Goal: Transaction & Acquisition: Purchase product/service

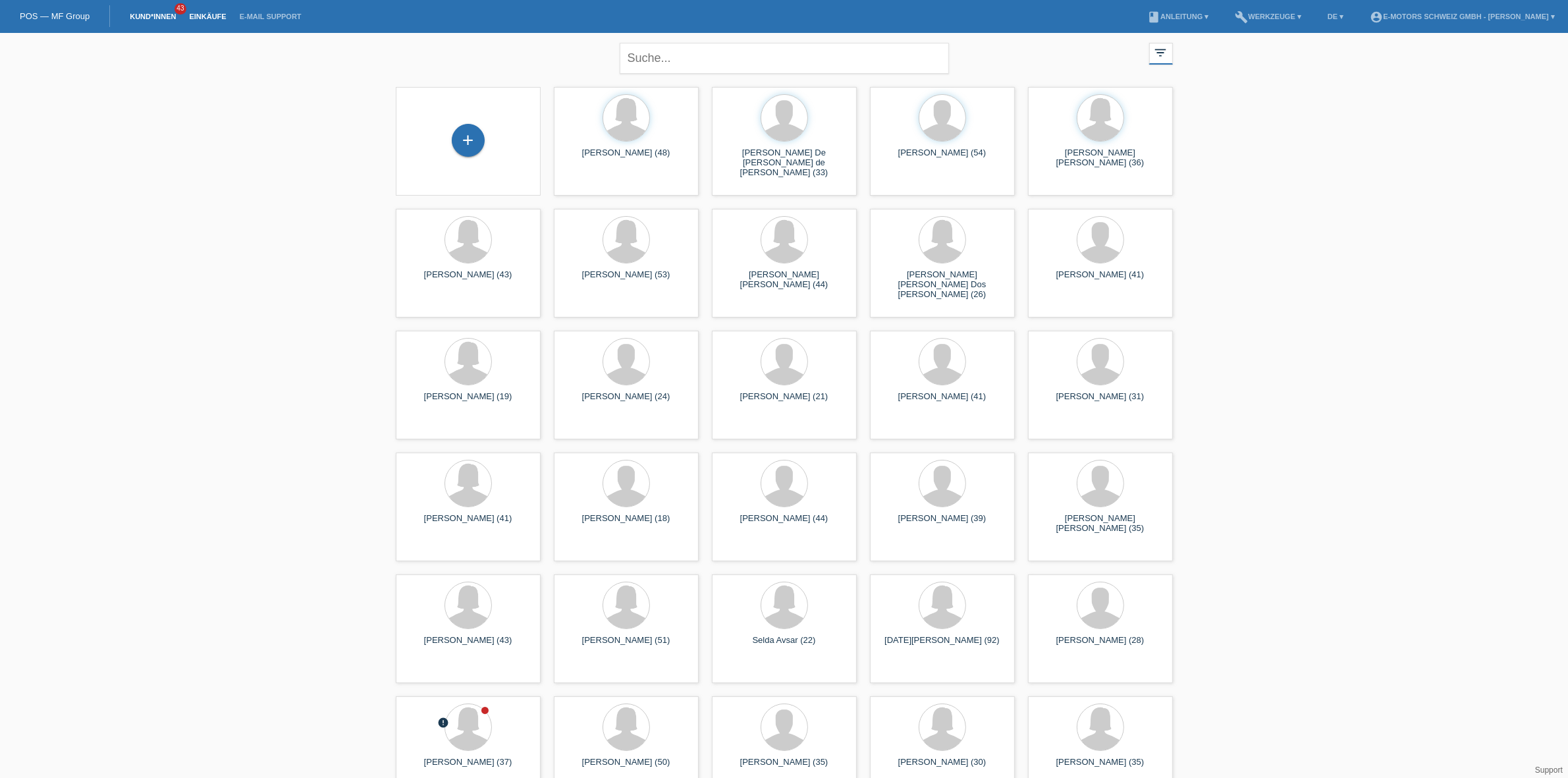
click at [216, 17] on link "Einkäufe" at bounding box center [207, 16] width 50 height 8
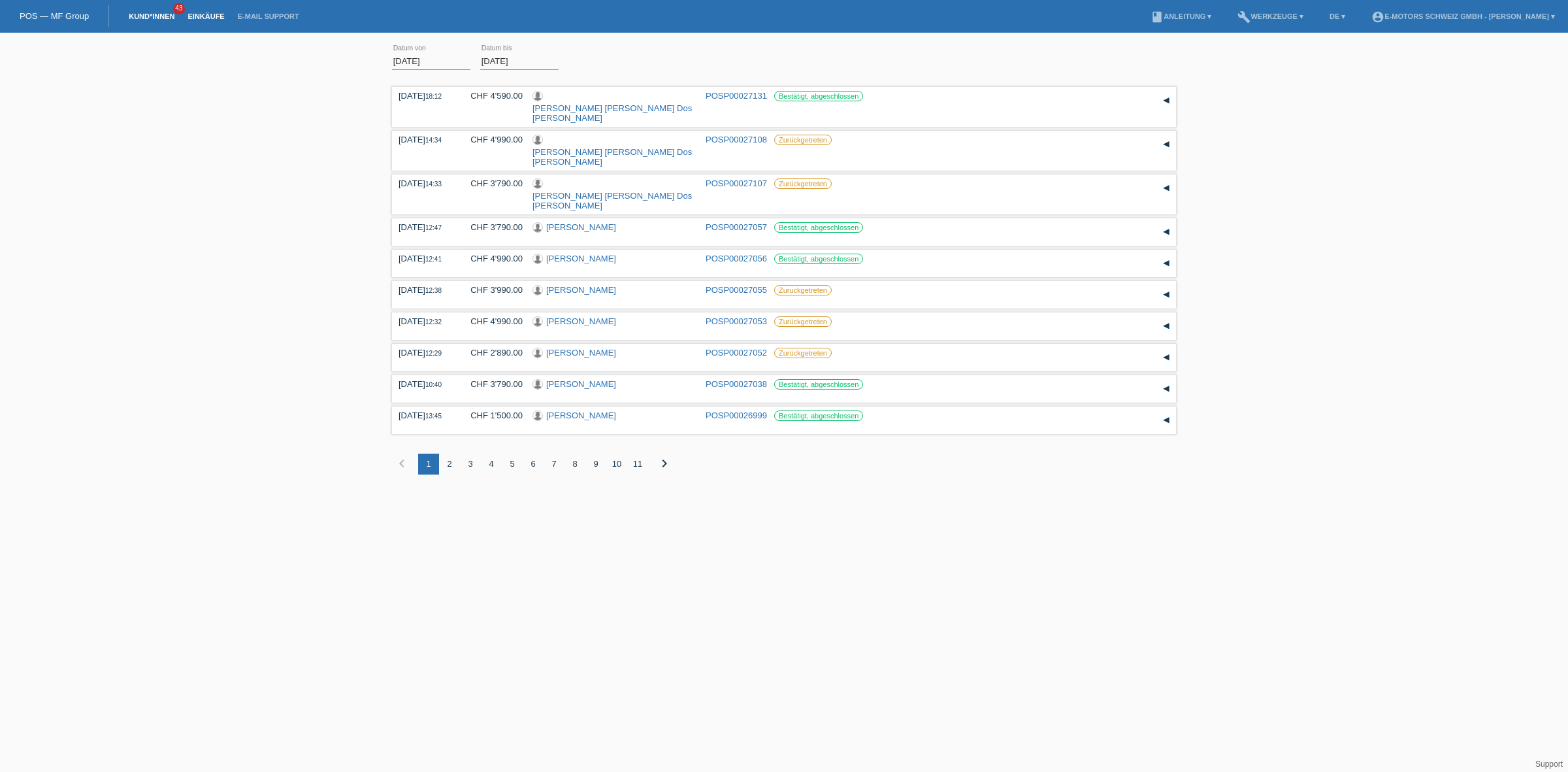
click at [140, 13] on link "Kund*innen" at bounding box center [151, 16] width 59 height 8
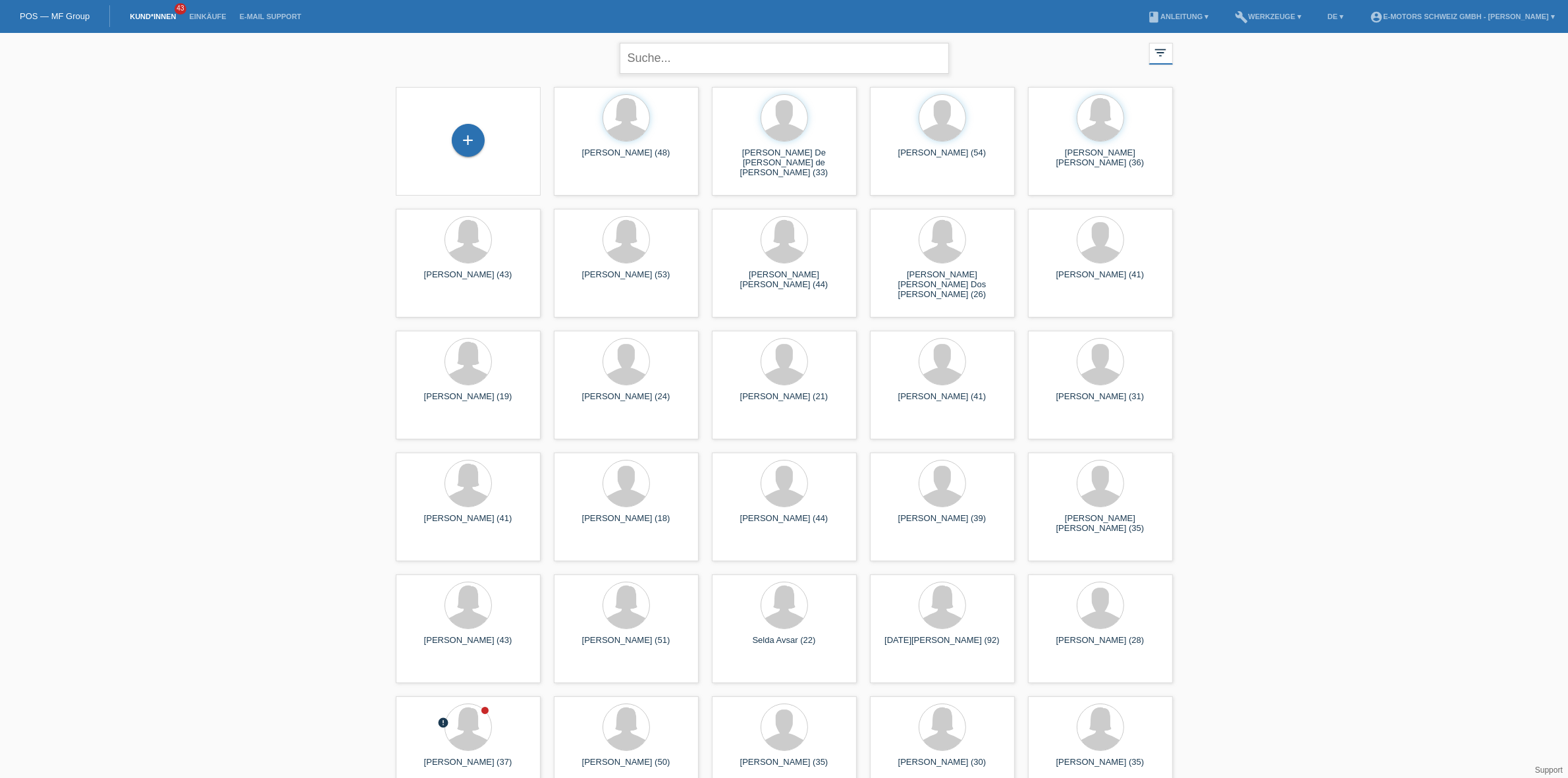
drag, startPoint x: 818, startPoint y: 71, endPoint x: 834, endPoint y: 81, distance: 18.9
type input "noth"
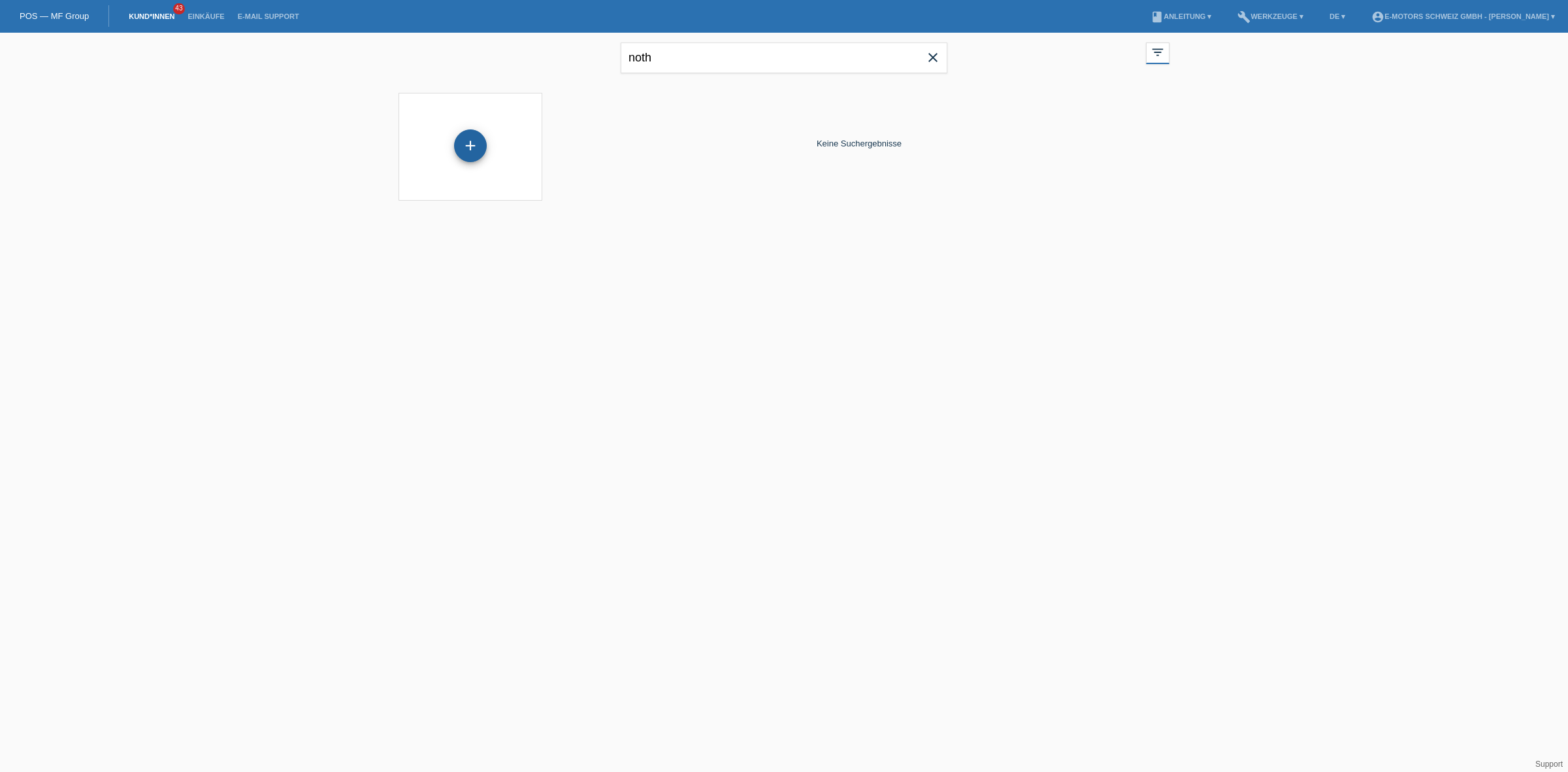
click at [478, 142] on div "+" at bounding box center [470, 146] width 33 height 33
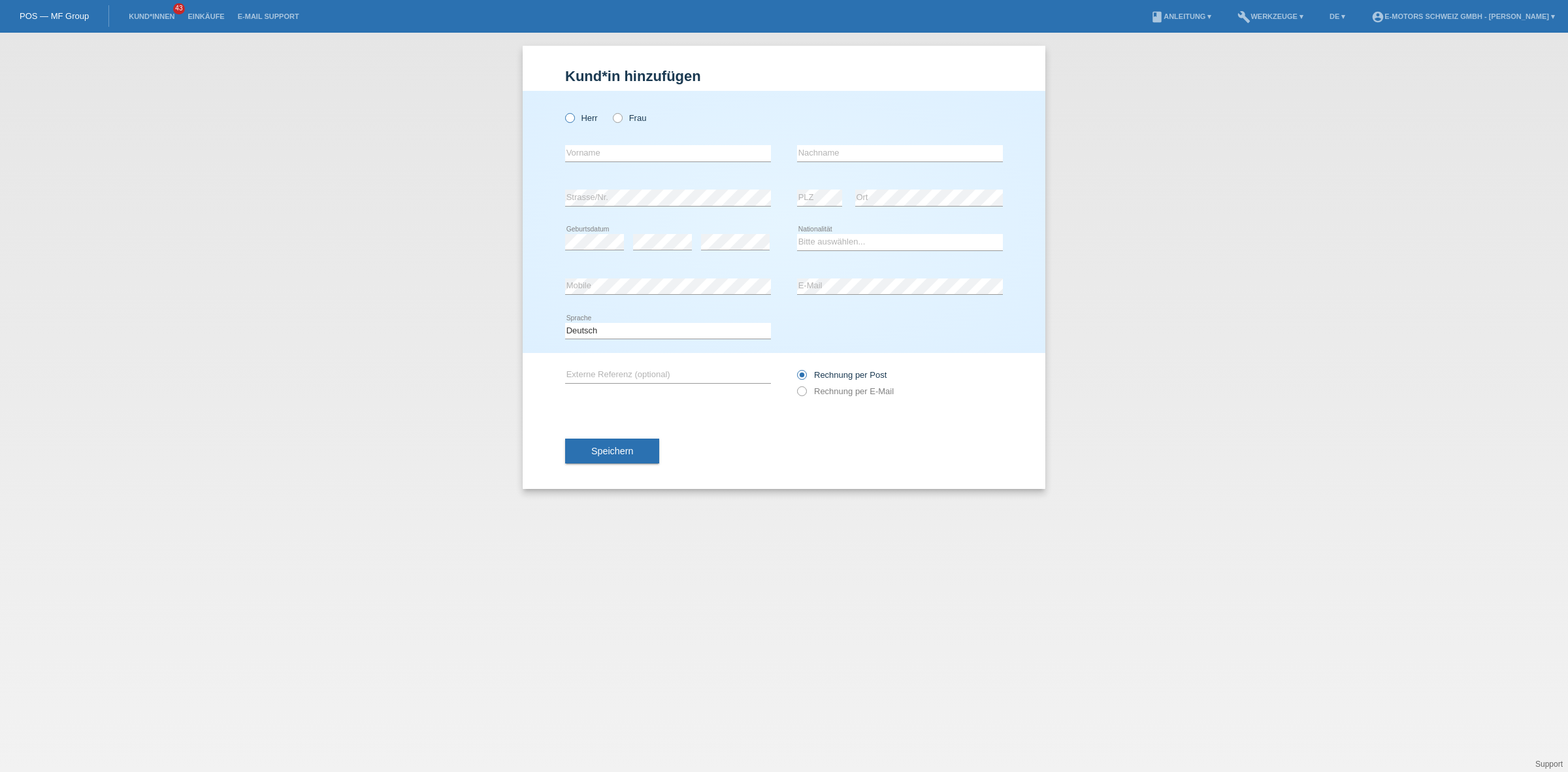
drag, startPoint x: 573, startPoint y: 118, endPoint x: 592, endPoint y: 116, distance: 19.1
click at [564, 111] on icon at bounding box center [564, 111] width 0 height 0
click at [573, 118] on input "Herr" at bounding box center [569, 117] width 8 height 8
radio input "true"
click at [725, 289] on div "error Mobile error E-Mail" at bounding box center [784, 287] width 438 height 44
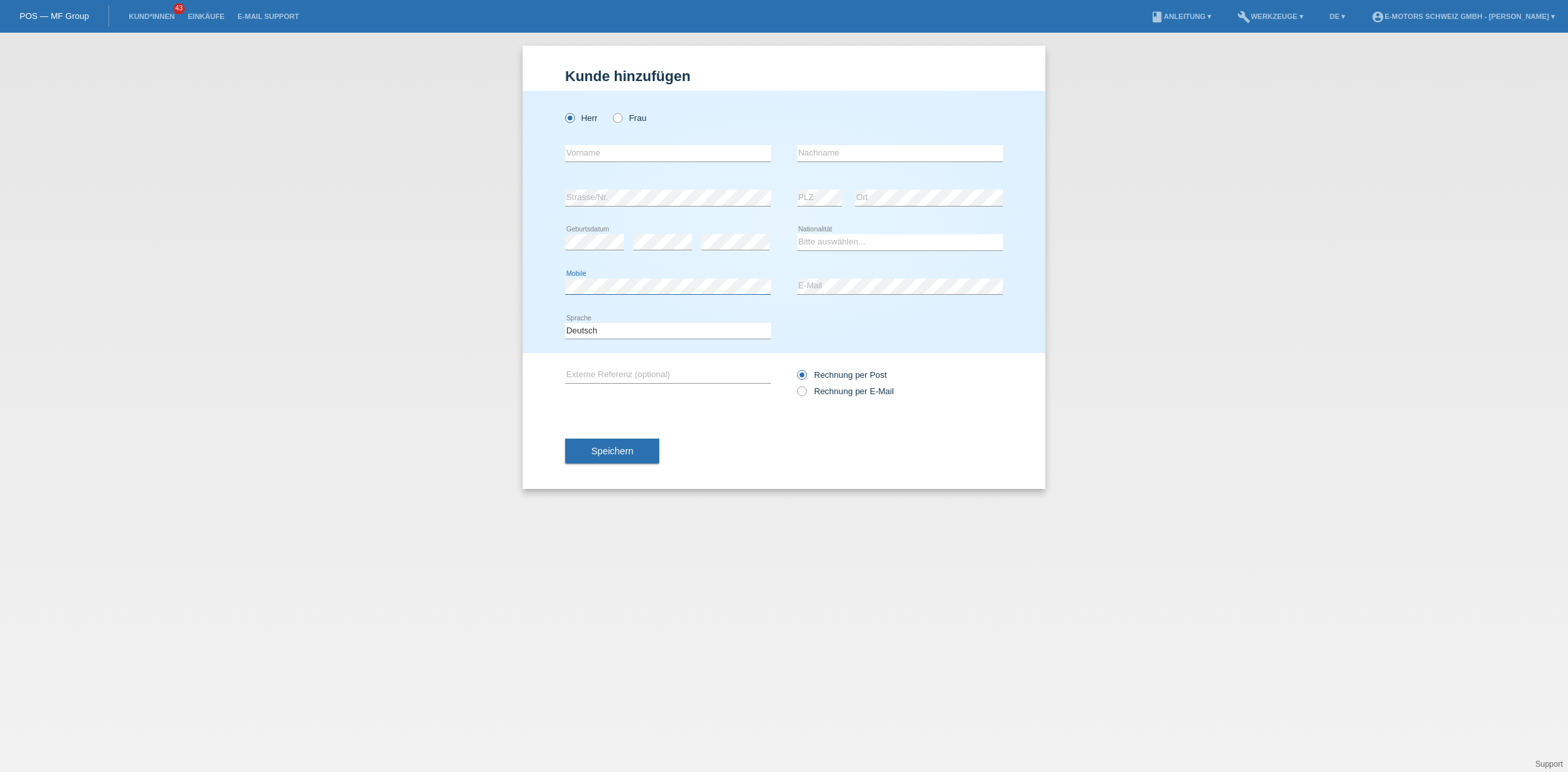
click at [553, 286] on div "Herr Frau error Vorname error" at bounding box center [784, 222] width 523 height 262
click at [848, 241] on select "Bitte auswählen... Schweiz Deutschland Liechtenstein Österreich ------------ Af…" at bounding box center [900, 242] width 206 height 15
select select "CH"
click at [797, 234] on select "Bitte auswählen... Schweiz Deutschland Liechtenstein Österreich ------------ Af…" at bounding box center [900, 242] width 206 height 15
click at [651, 227] on div "error" at bounding box center [662, 242] width 59 height 44
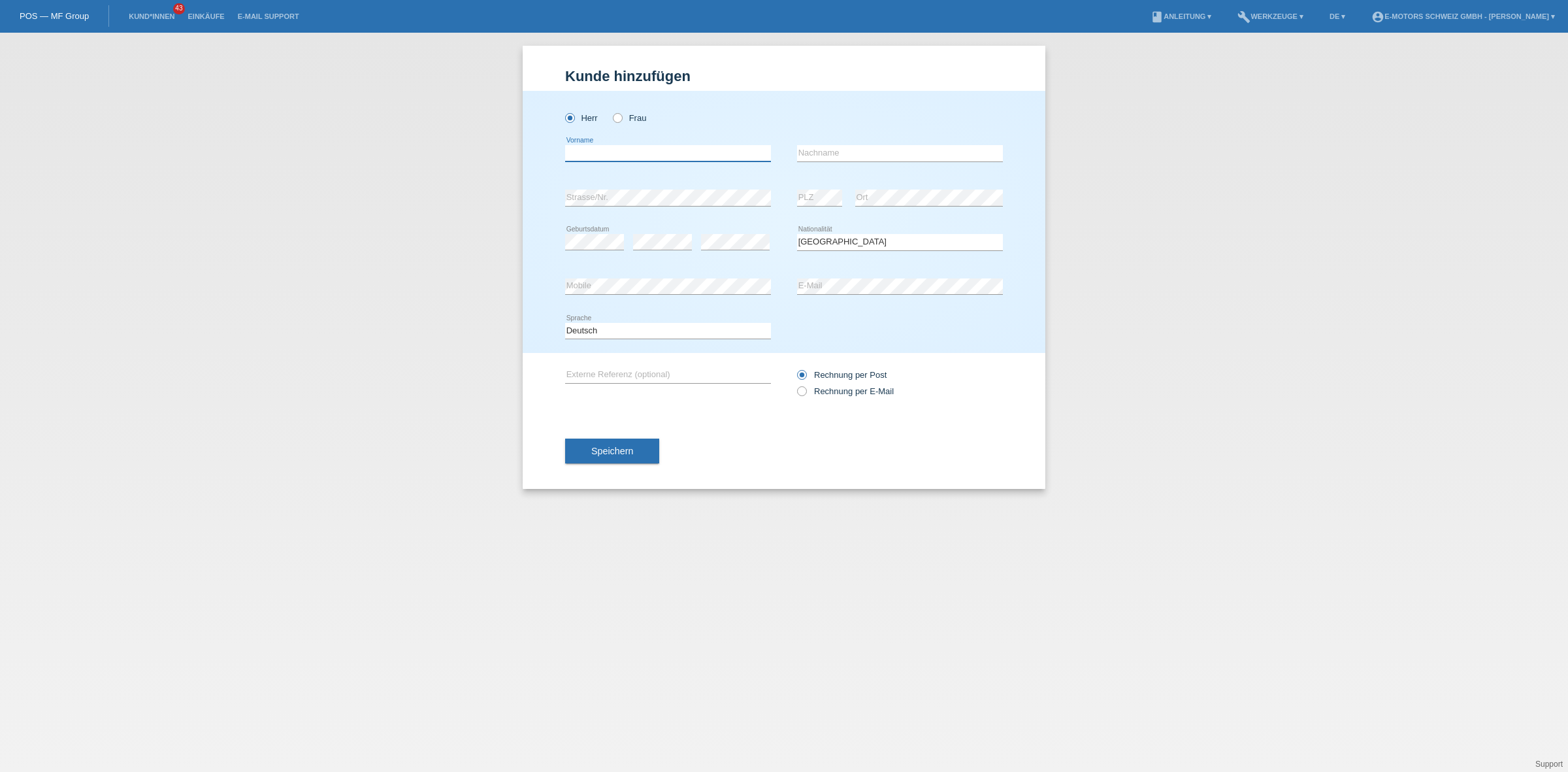
click at [626, 149] on input "text" at bounding box center [668, 153] width 206 height 16
type input "[PERSON_NAME]"
type input "Noth"
click at [613, 446] on span "Speichern" at bounding box center [613, 451] width 42 height 11
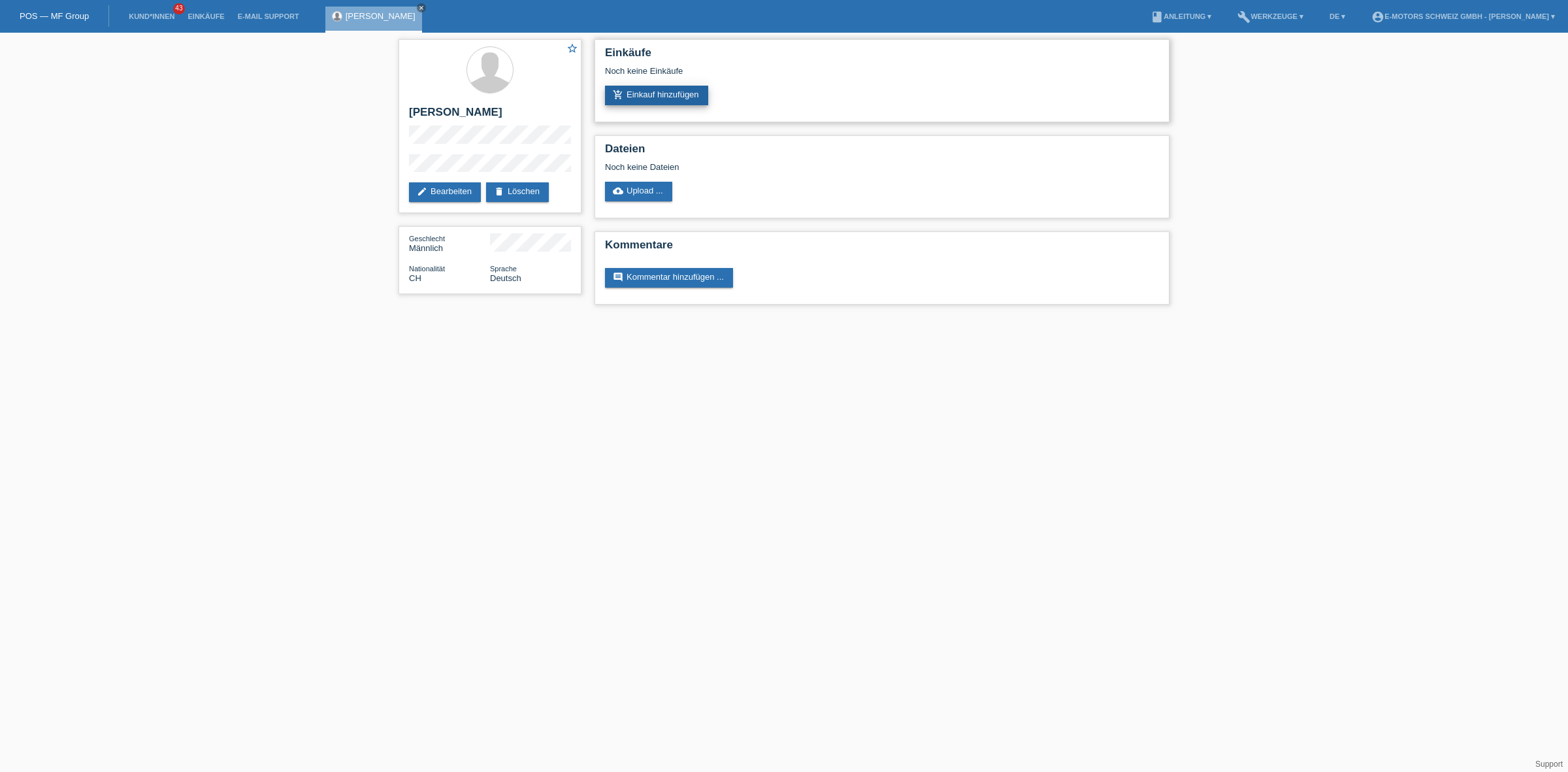
click at [686, 93] on link "add_shopping_cart Einkauf hinzufügen" at bounding box center [656, 95] width 103 height 20
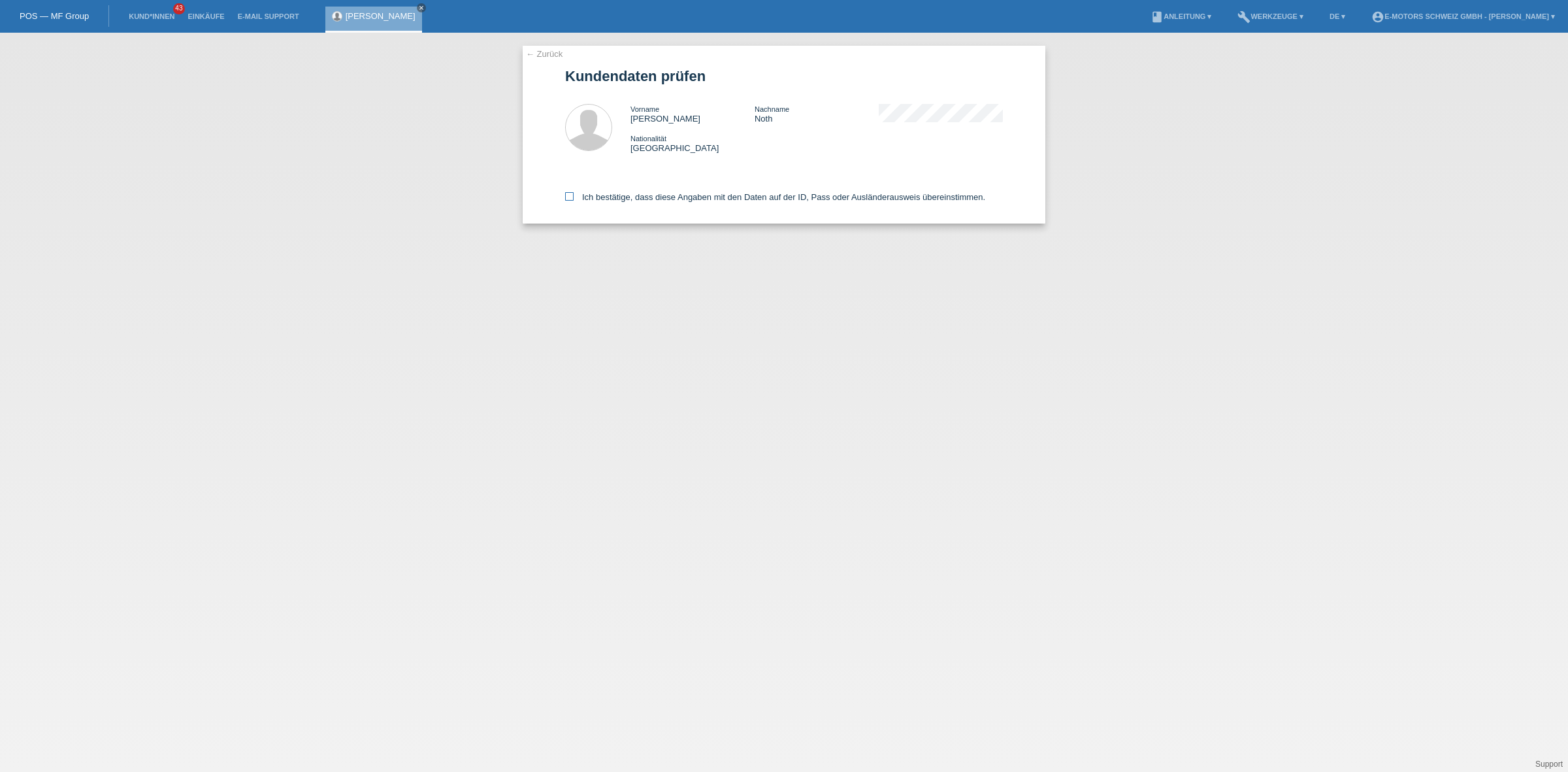
click at [689, 195] on label "Ich bestätige, dass diese Angaben mit den Daten auf der ID, Pass oder Ausländer…" at bounding box center [775, 197] width 420 height 10
click at [573, 195] on input "Ich bestätige, dass diese Angaben mit den Daten auf der ID, Pass oder Ausländer…" at bounding box center [569, 196] width 8 height 8
checkbox input "true"
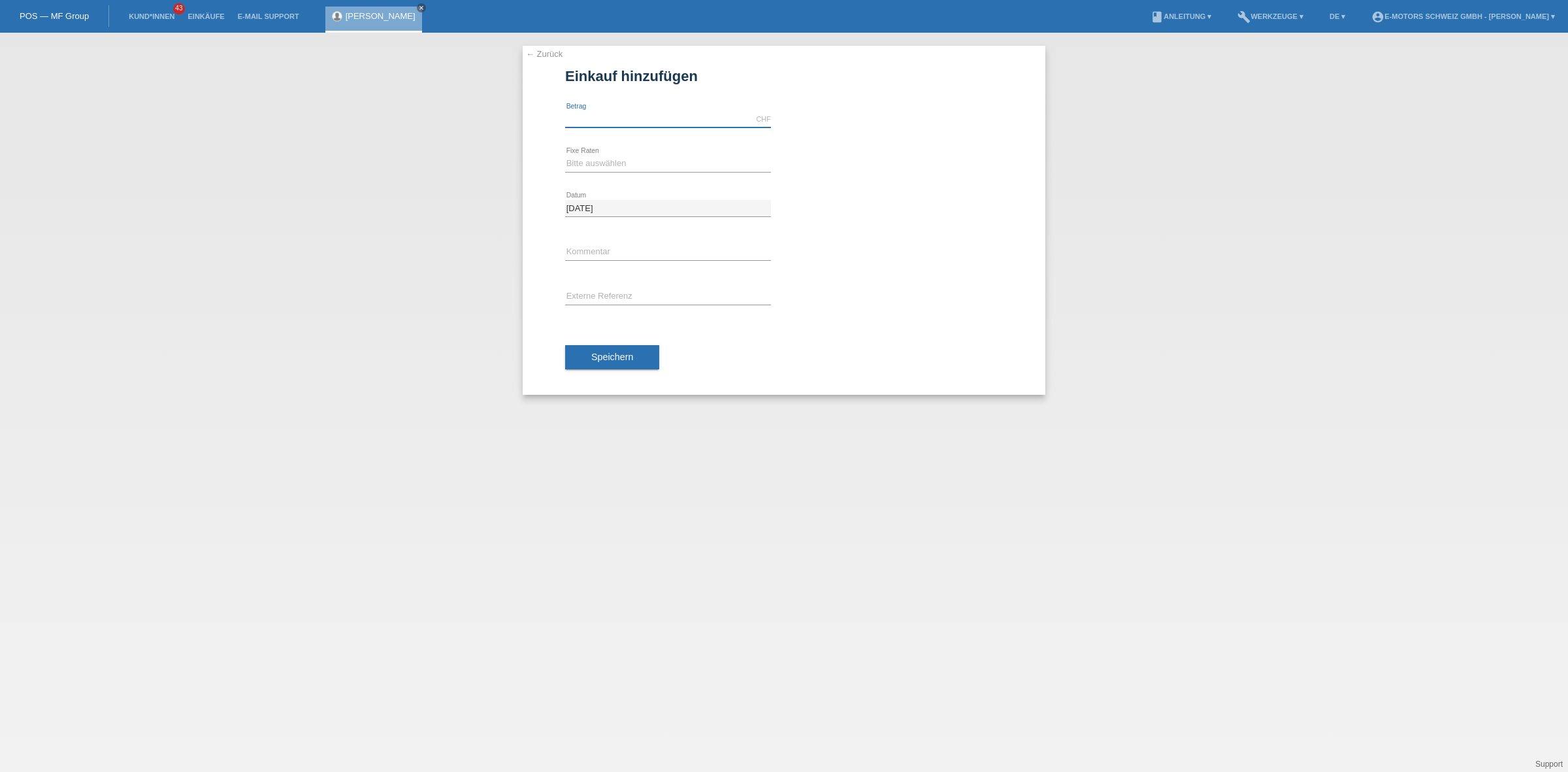
click at [670, 111] on input "text" at bounding box center [668, 118] width 206 height 16
type input "2890.00"
click at [655, 165] on select "Bitte auswählen 12 Raten 24 Raten 36 Raten 48 Raten" at bounding box center [668, 163] width 206 height 15
select select "214"
click at [565, 156] on select "Bitte auswählen 12 Raten 24 Raten 36 Raten 48 Raten" at bounding box center [668, 163] width 206 height 15
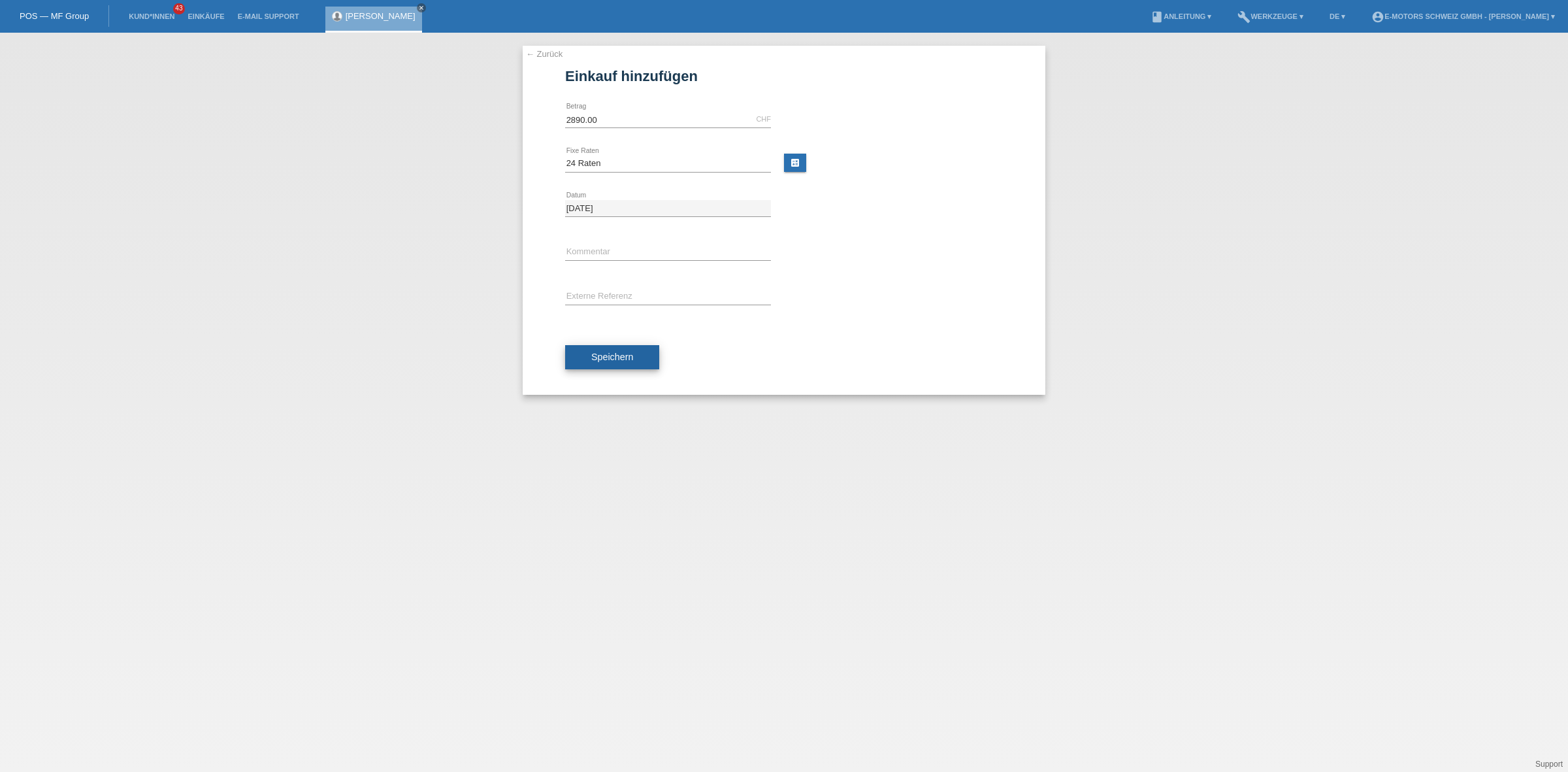
click at [621, 358] on span "Speichern" at bounding box center [613, 357] width 42 height 11
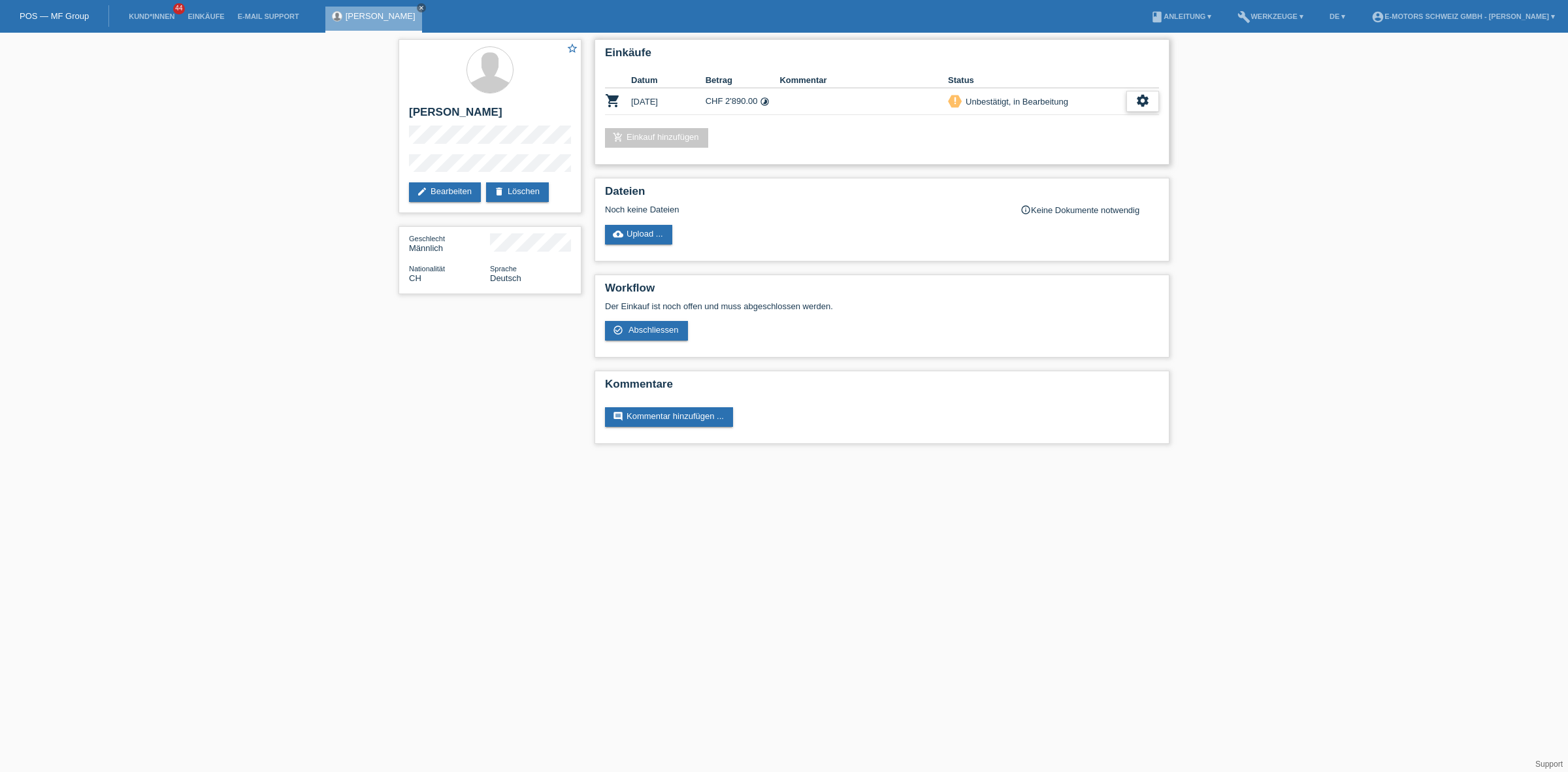
click at [1136, 95] on icon "settings" at bounding box center [1143, 100] width 15 height 15
click at [1083, 185] on span "Kunde ist vom Kauf zurückgetreten..." at bounding box center [1083, 179] width 143 height 15
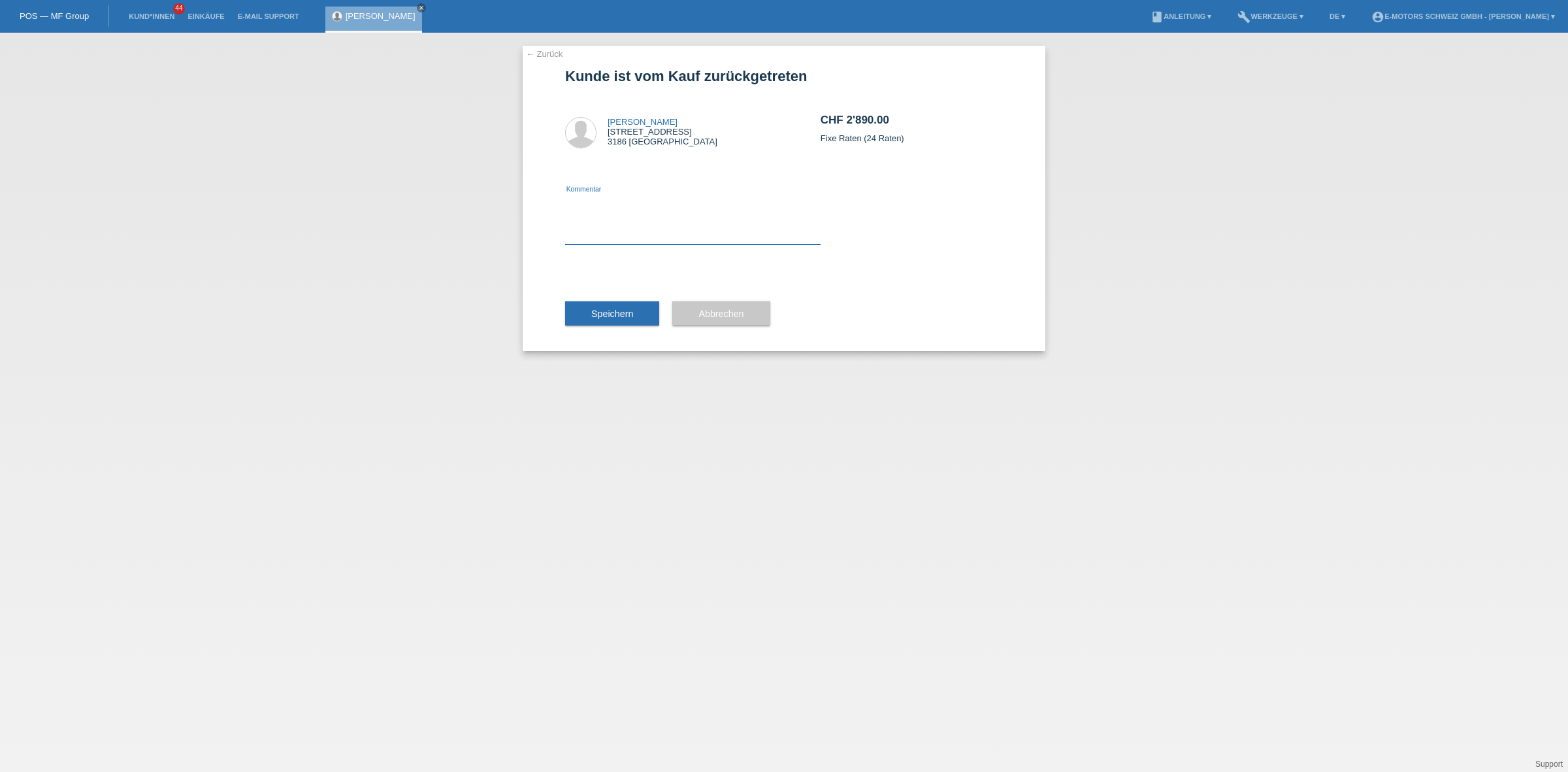
click at [667, 231] on textarea at bounding box center [693, 219] width 255 height 50
type textarea "kenan"
click at [606, 304] on button "Speichern" at bounding box center [612, 313] width 94 height 25
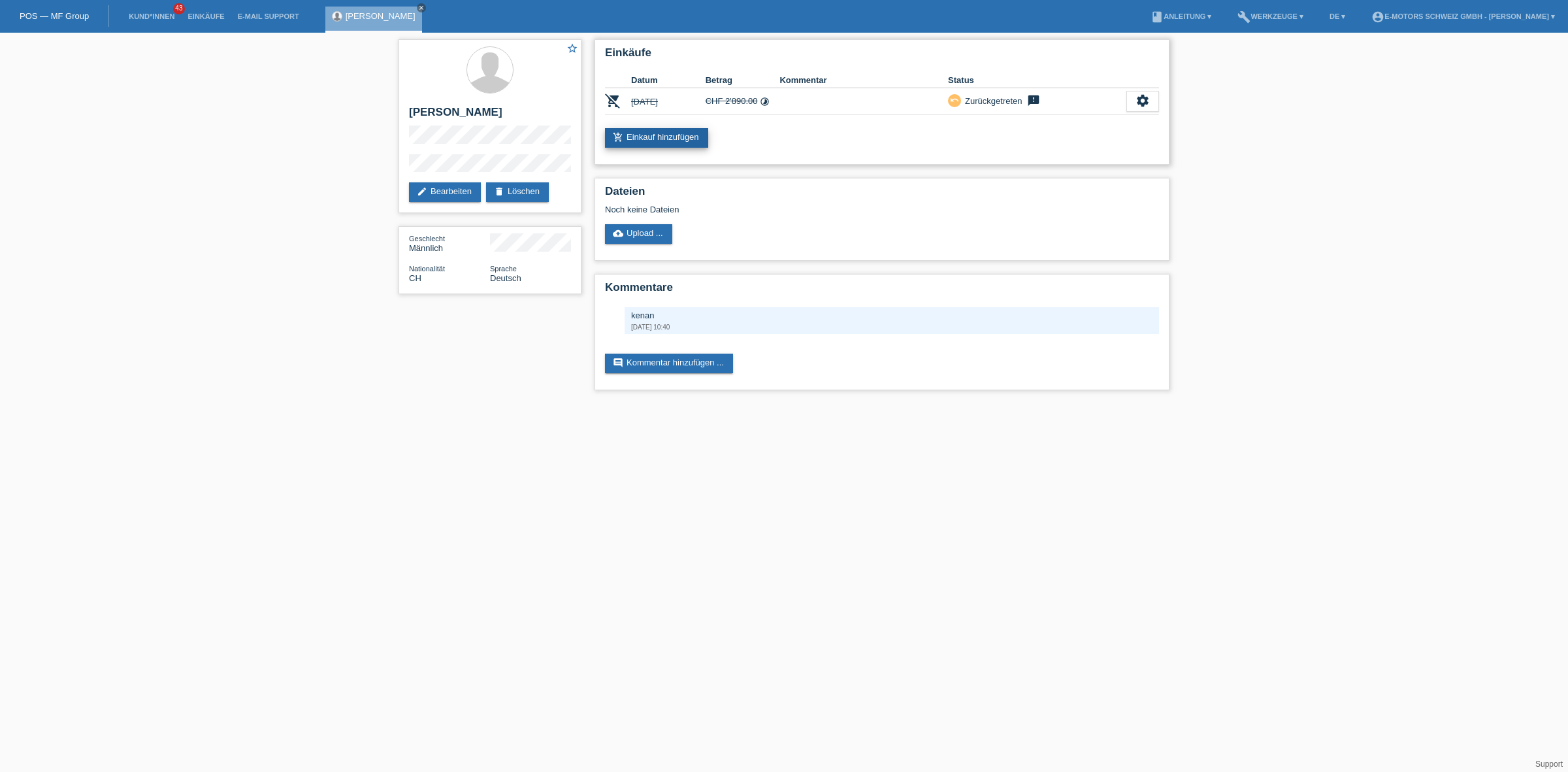
click at [660, 128] on link "add_shopping_cart Einkauf hinzufügen" at bounding box center [656, 138] width 103 height 20
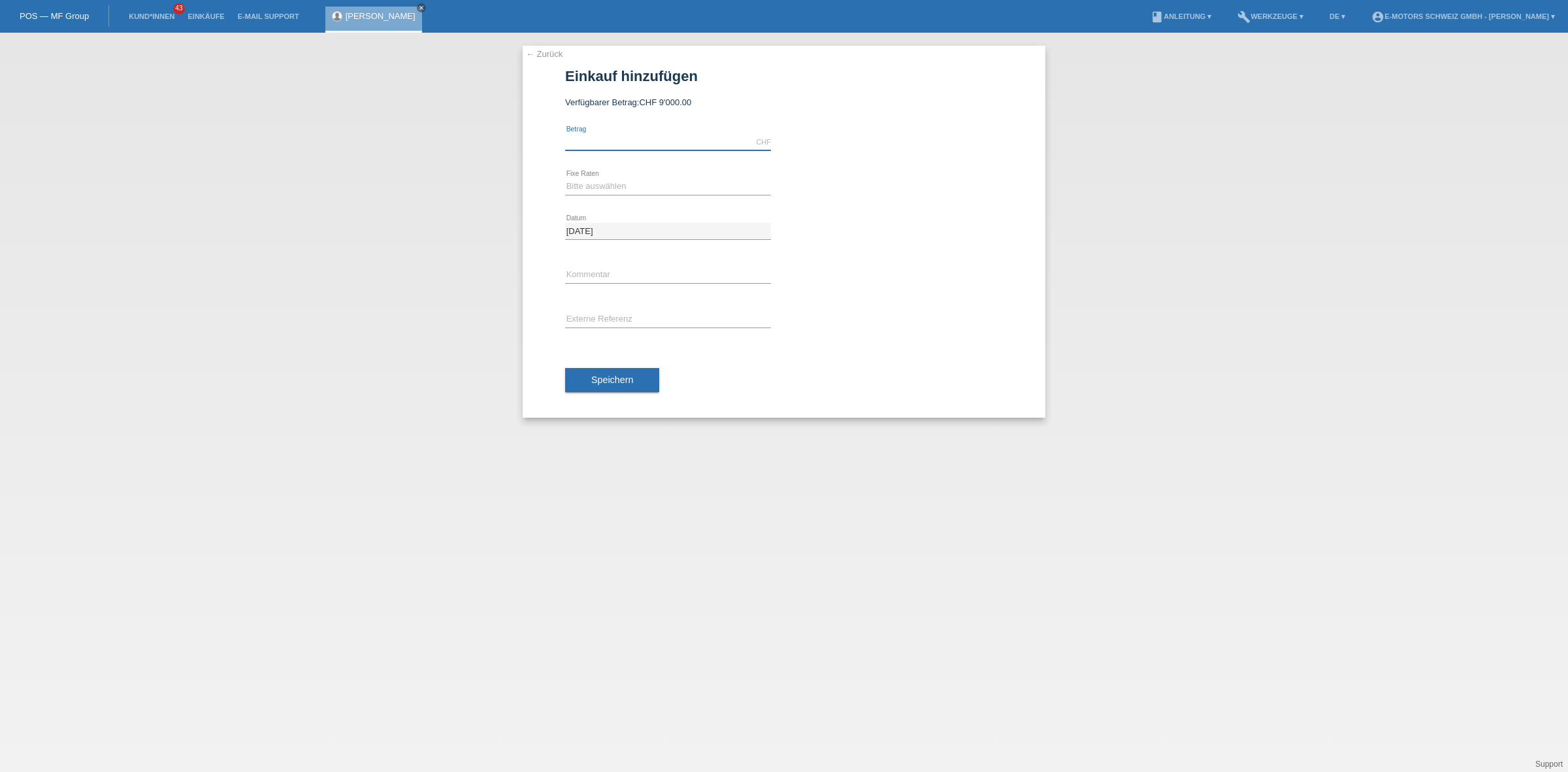
click at [674, 144] on input "text" at bounding box center [668, 142] width 206 height 16
type input "3790.00"
click at [598, 190] on select "Bitte auswählen 12 Raten 24 Raten 36 Raten 48 Raten" at bounding box center [668, 186] width 206 height 15
select select "214"
click at [565, 178] on select "Bitte auswählen 12 Raten 24 Raten 36 Raten 48 Raten" at bounding box center [668, 186] width 206 height 15
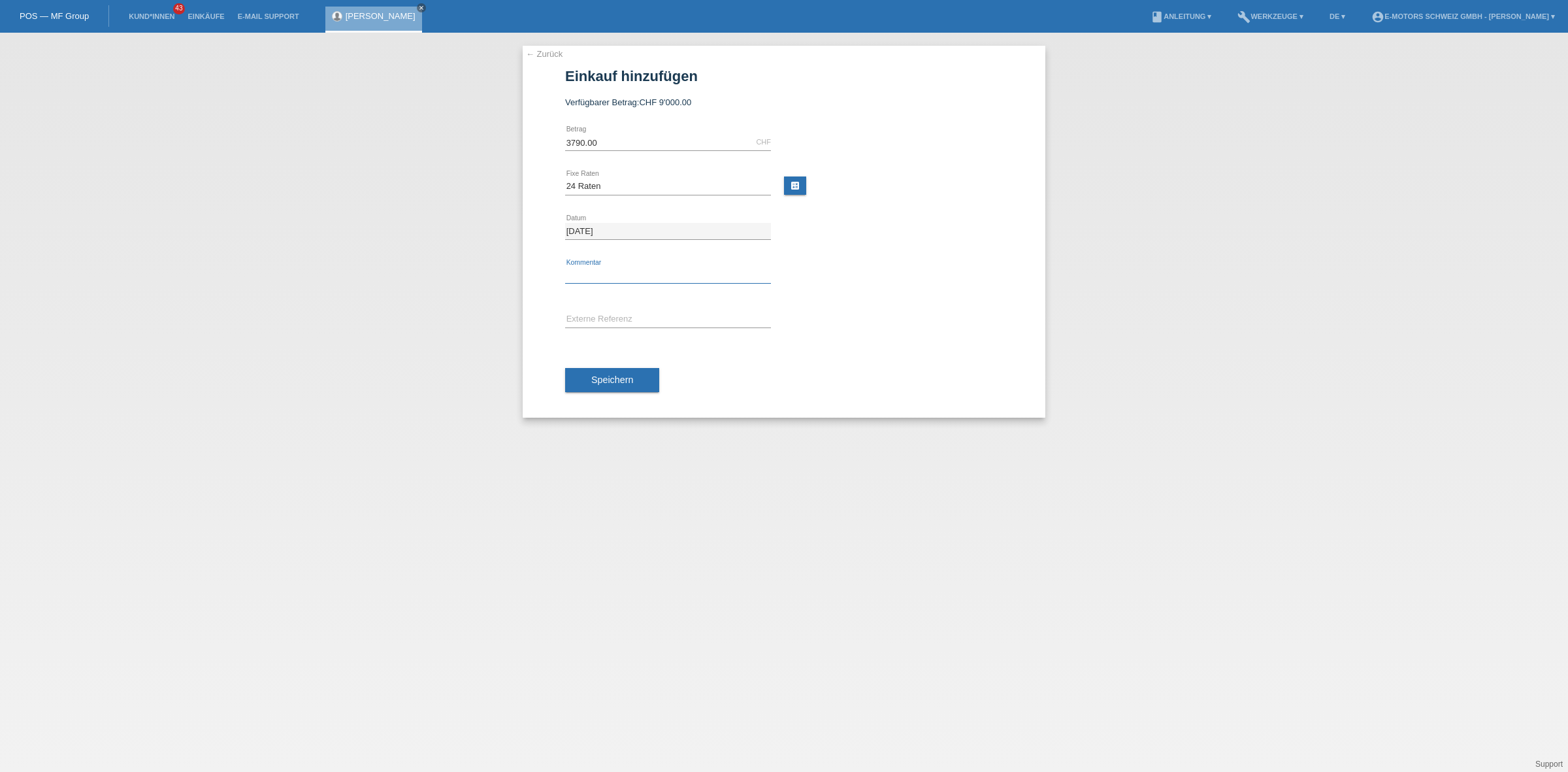
drag, startPoint x: 599, startPoint y: 273, endPoint x: 647, endPoint y: 255, distance: 51.3
click at [599, 273] on input "text" at bounding box center [668, 275] width 206 height 16
type input "KENAN"
click at [642, 381] on button "Speichern" at bounding box center [612, 380] width 94 height 25
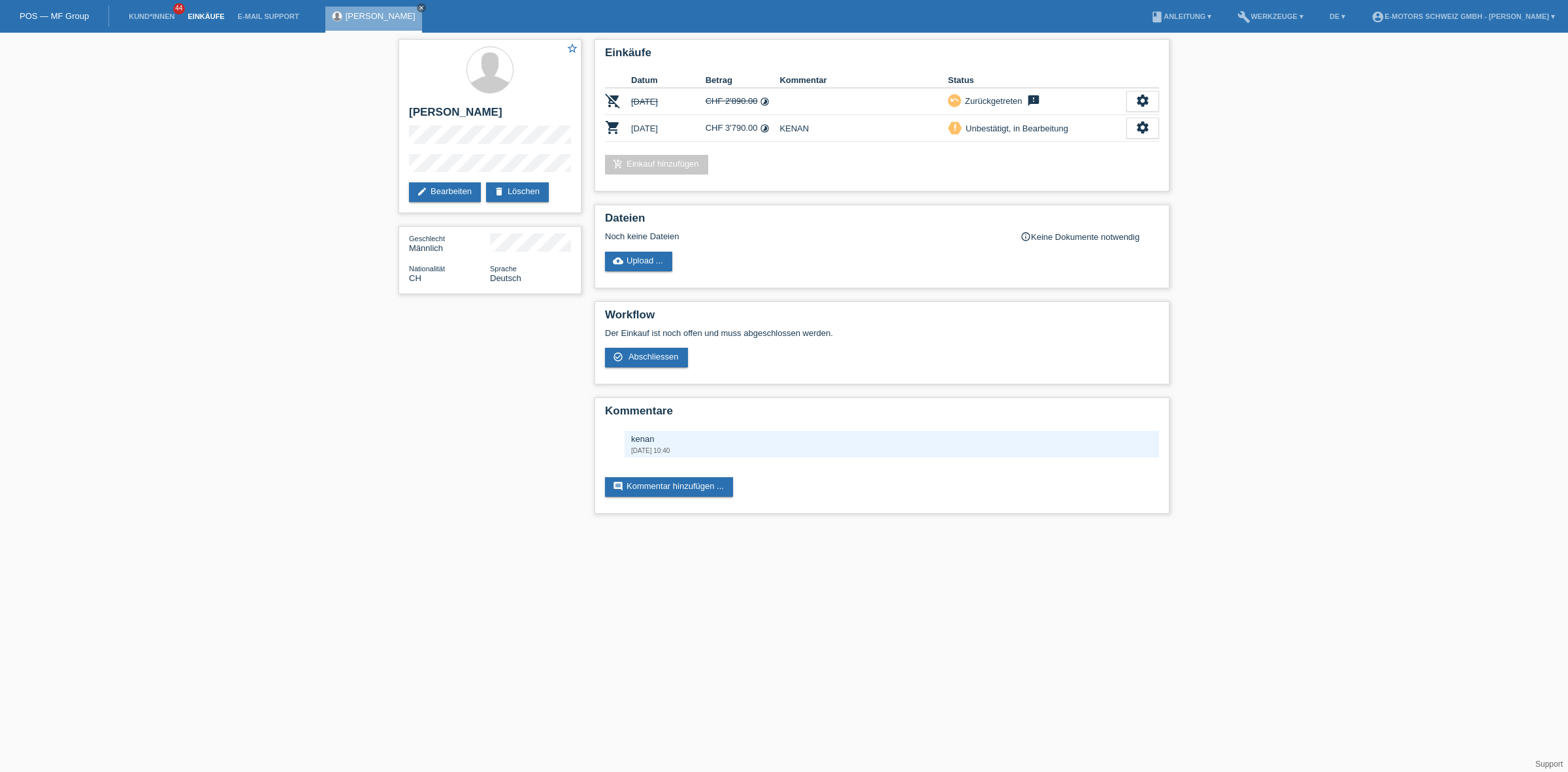
click at [213, 15] on link "Einkäufe" at bounding box center [205, 16] width 50 height 8
